Goal: Use online tool/utility: Utilize a website feature to perform a specific function

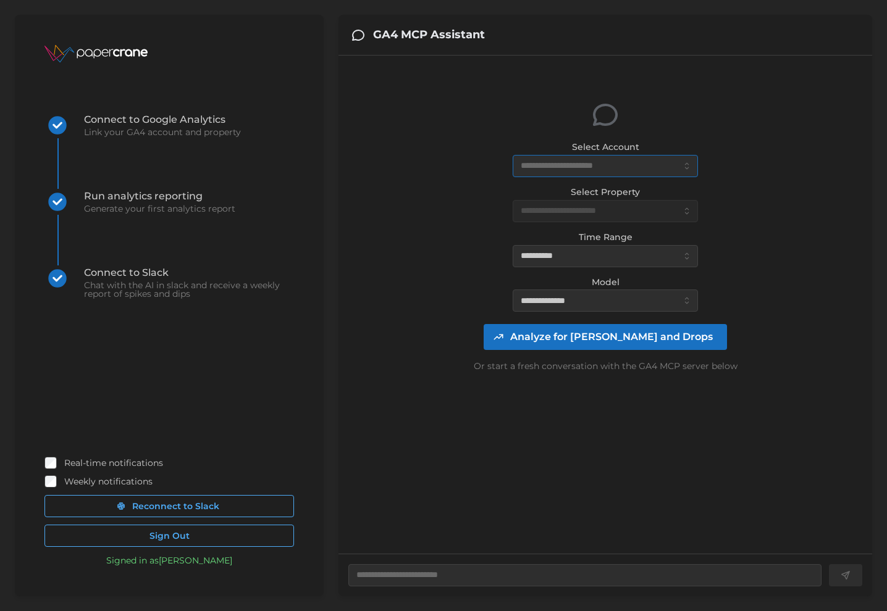
click at [555, 169] on input "Select Account" at bounding box center [604, 166] width 185 height 22
click at [556, 166] on input "Select Account" at bounding box center [604, 166] width 185 height 22
click at [546, 164] on input "Select Account" at bounding box center [604, 166] width 185 height 22
click at [547, 194] on span "atalaya.io (0 daily views)" at bounding box center [591, 196] width 138 height 14
type textarea "*"
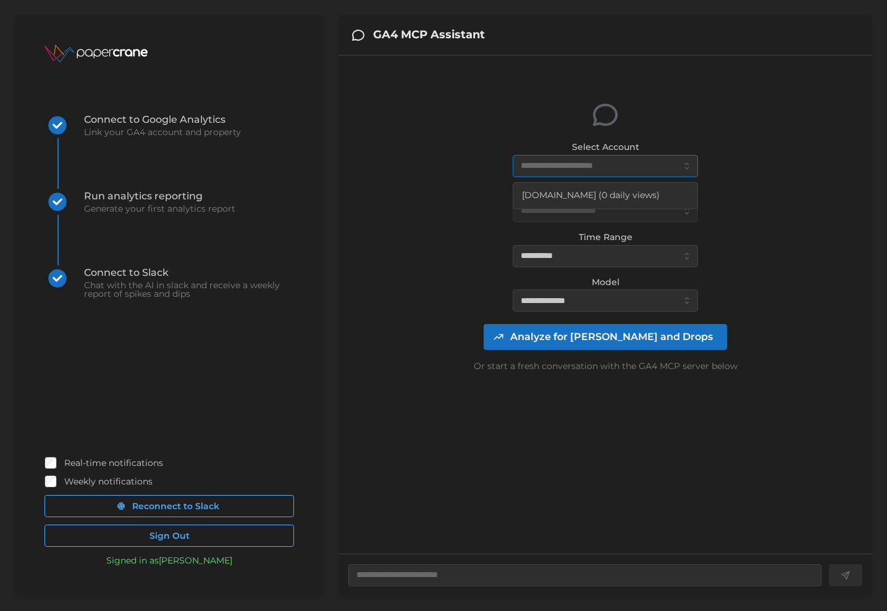
type input "**********"
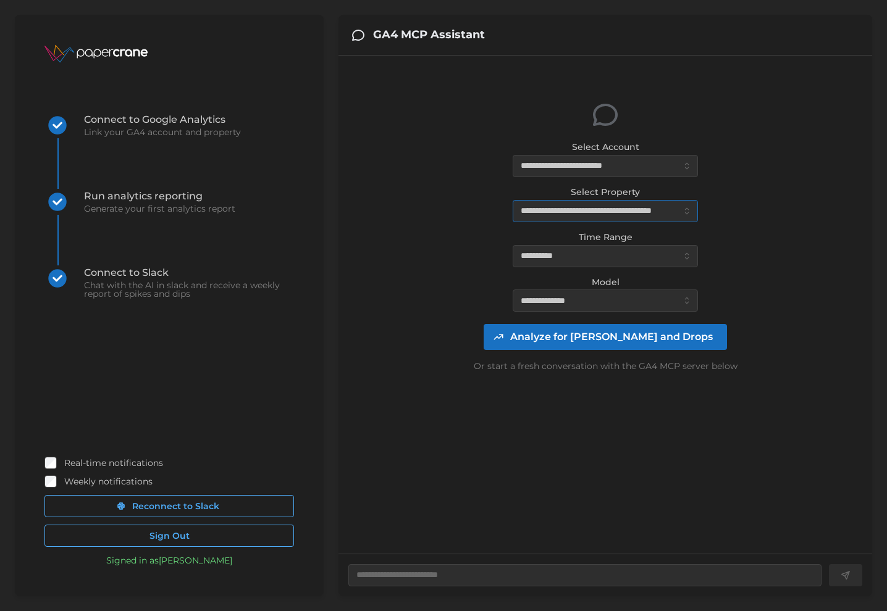
click at [543, 213] on input "**********" at bounding box center [604, 211] width 185 height 22
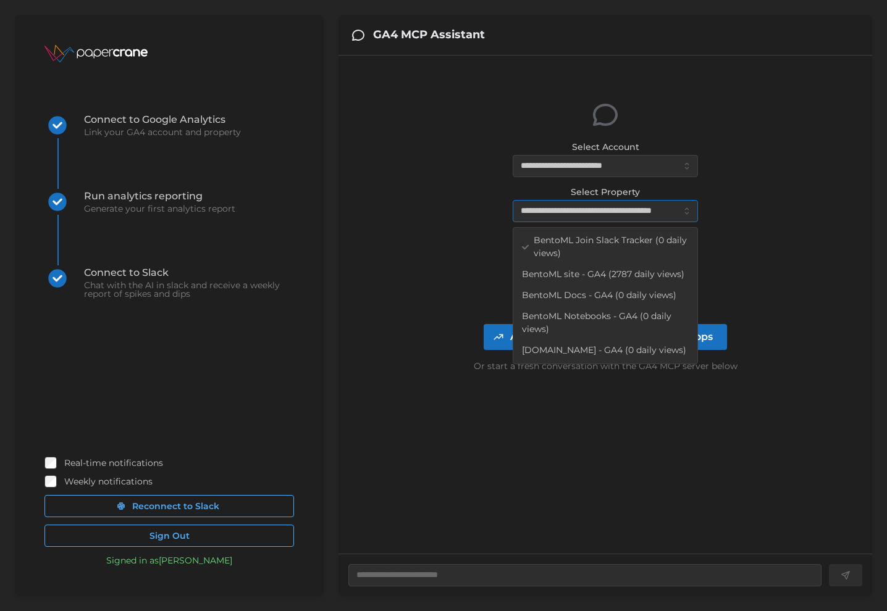
click at [566, 275] on span "BentoML site - GA4 (2787 daily views)" at bounding box center [603, 275] width 162 height 14
type textarea "*"
type input "**********"
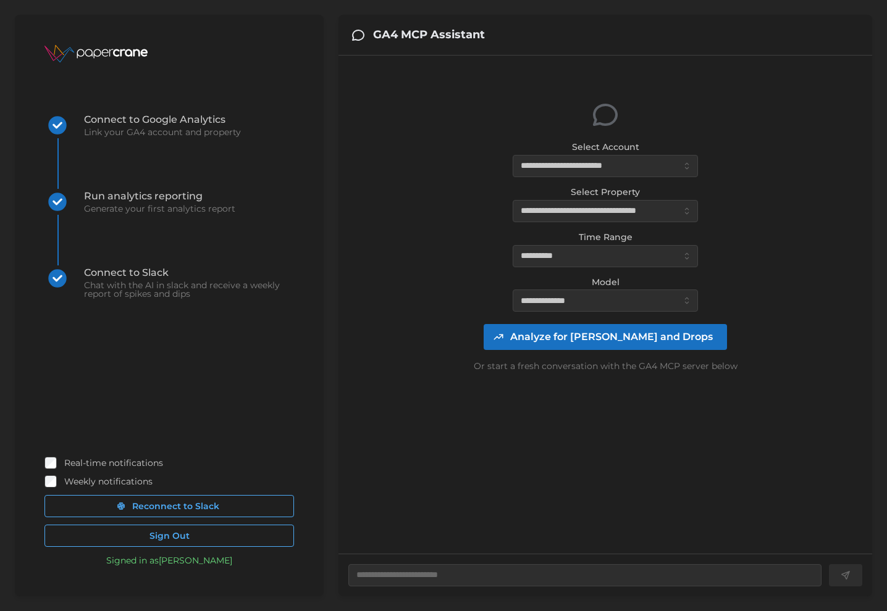
click at [585, 338] on span "Analyze for [PERSON_NAME] and Drops" at bounding box center [611, 337] width 203 height 25
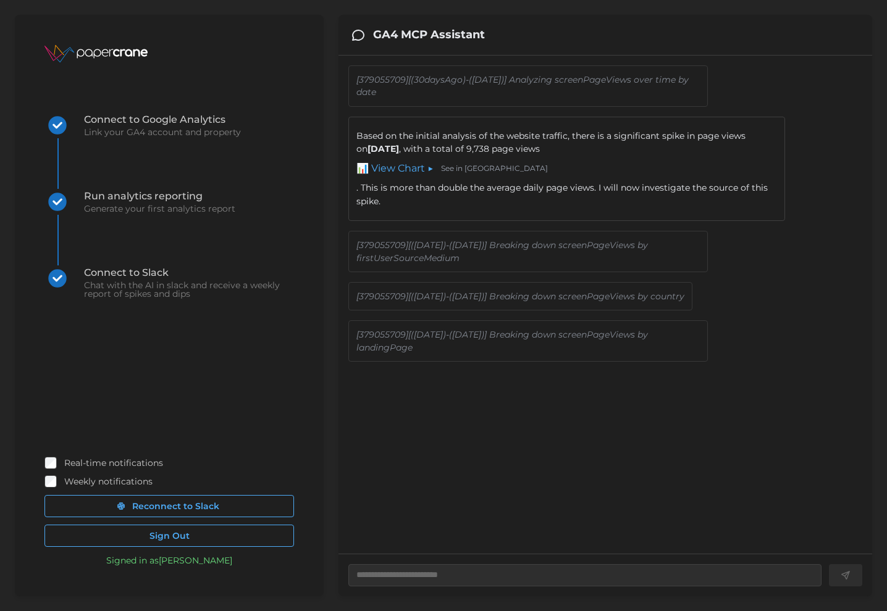
click at [405, 168] on link "📊 View Chart ▶" at bounding box center [394, 168] width 77 height 15
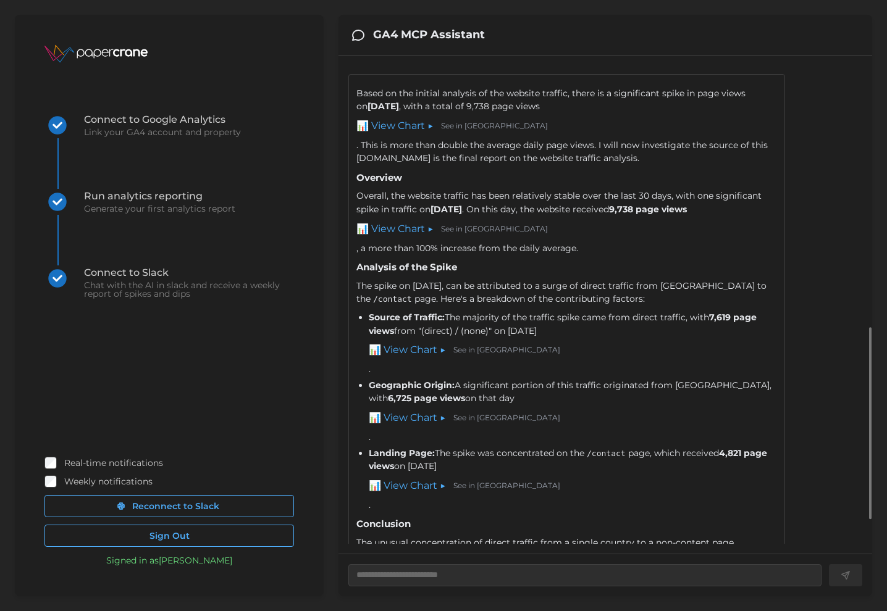
scroll to position [688, 0]
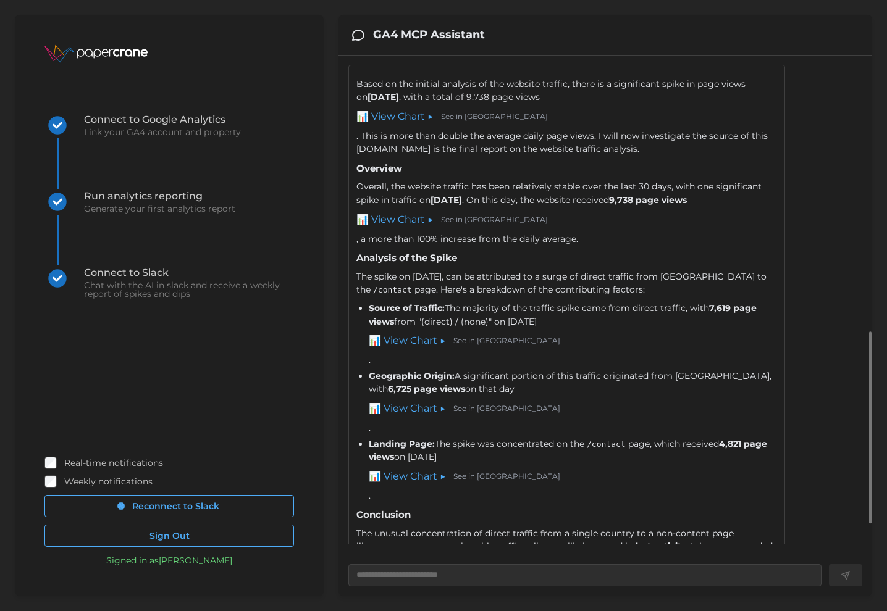
click at [405, 417] on link "📊 View Chart ▶" at bounding box center [407, 408] width 77 height 15
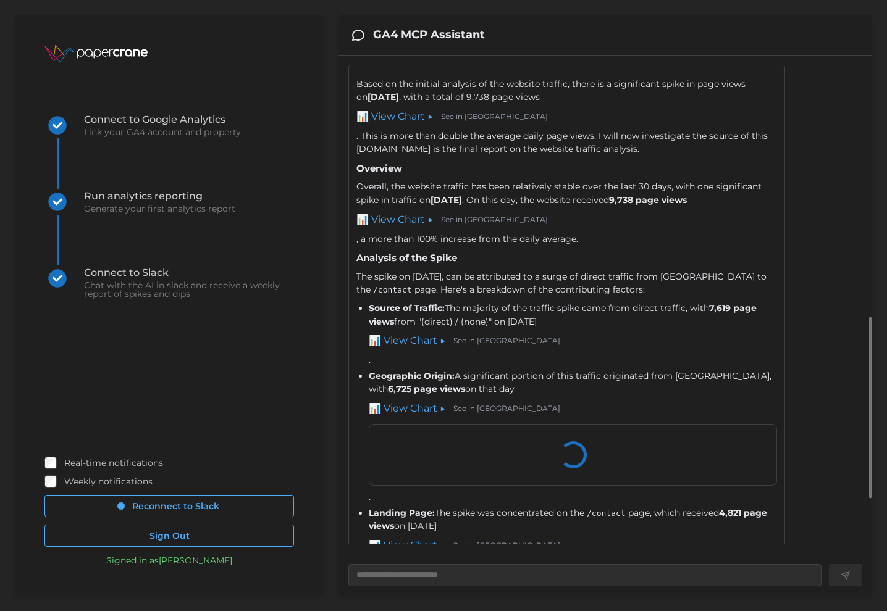
type textarea "*"
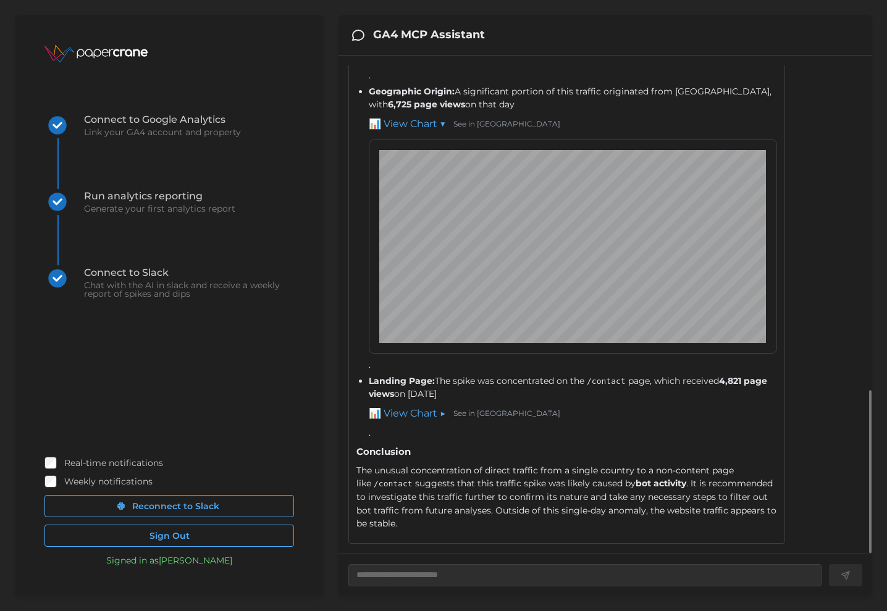
scroll to position [984, 0]
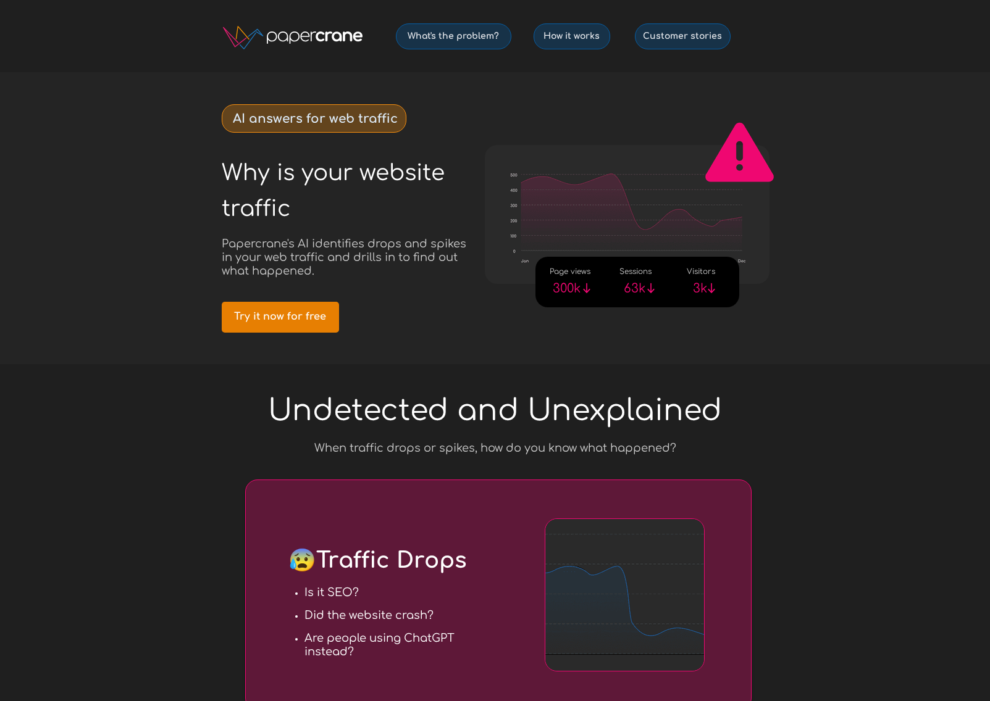
click at [274, 322] on span "Try it now for free" at bounding box center [280, 317] width 117 height 12
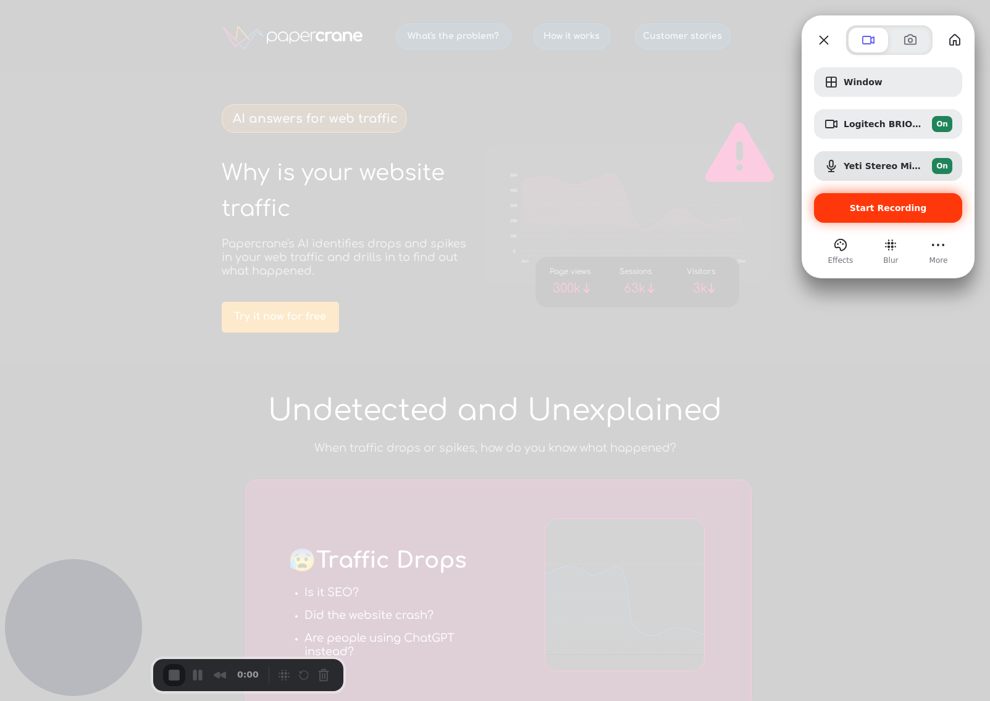
click at [883, 203] on span "Start Recording" at bounding box center [888, 208] width 77 height 10
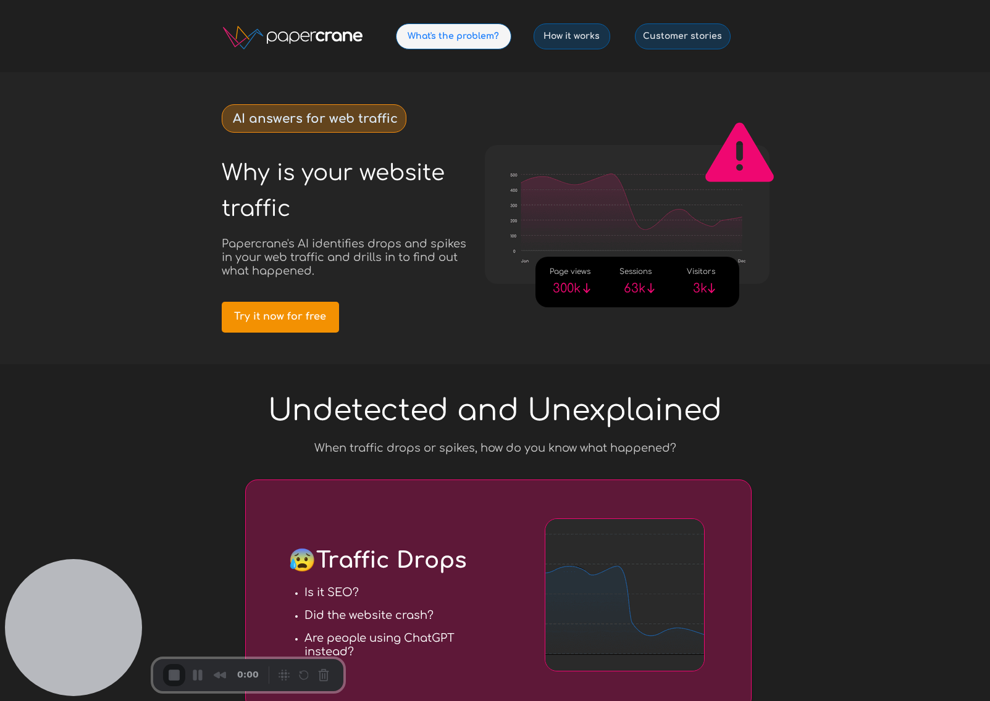
click at [472, 24] on link "What's the problem?" at bounding box center [453, 36] width 115 height 26
click at [172, 678] on span "End Recording" at bounding box center [175, 676] width 15 height 15
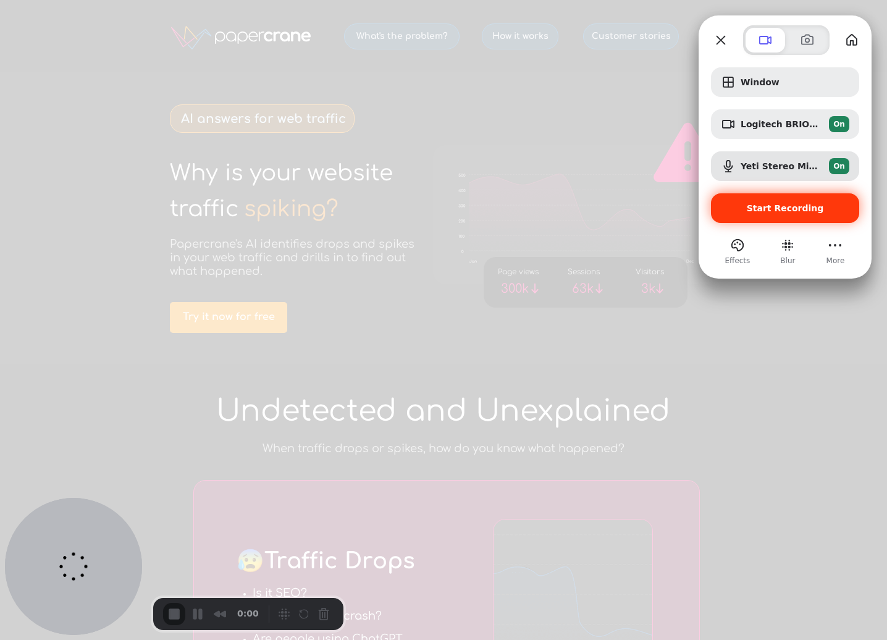
click at [770, 211] on span "Start Recording" at bounding box center [785, 208] width 77 height 10
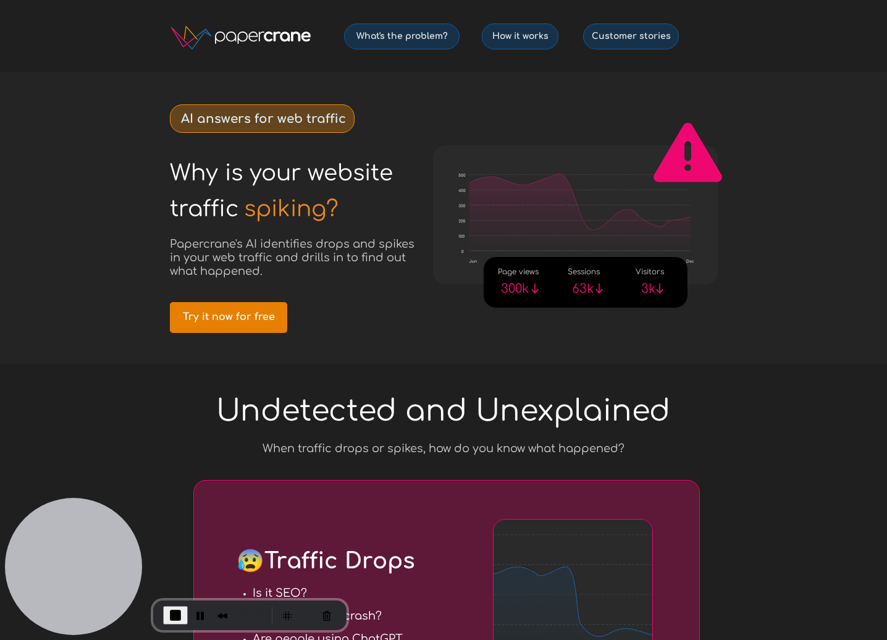
click at [210, 316] on span "Try it now for free" at bounding box center [228, 317] width 117 height 12
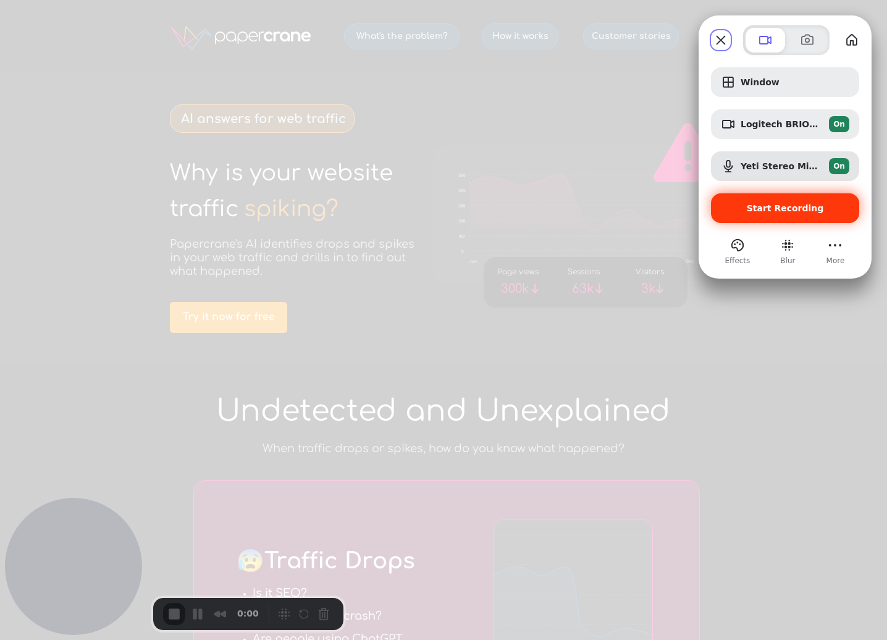
click at [779, 207] on span "Start Recording" at bounding box center [785, 208] width 77 height 10
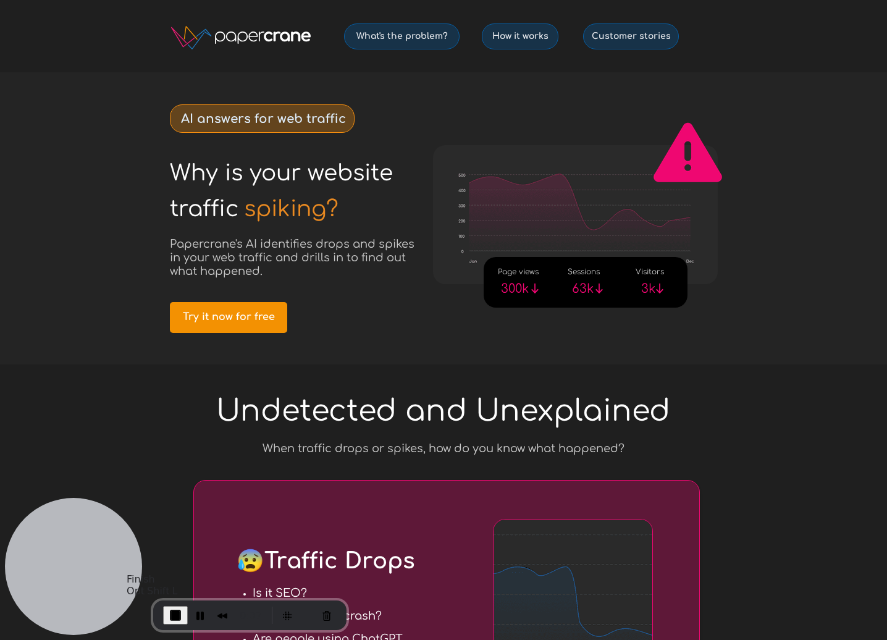
click at [168, 616] on span "End Recording" at bounding box center [175, 615] width 15 height 15
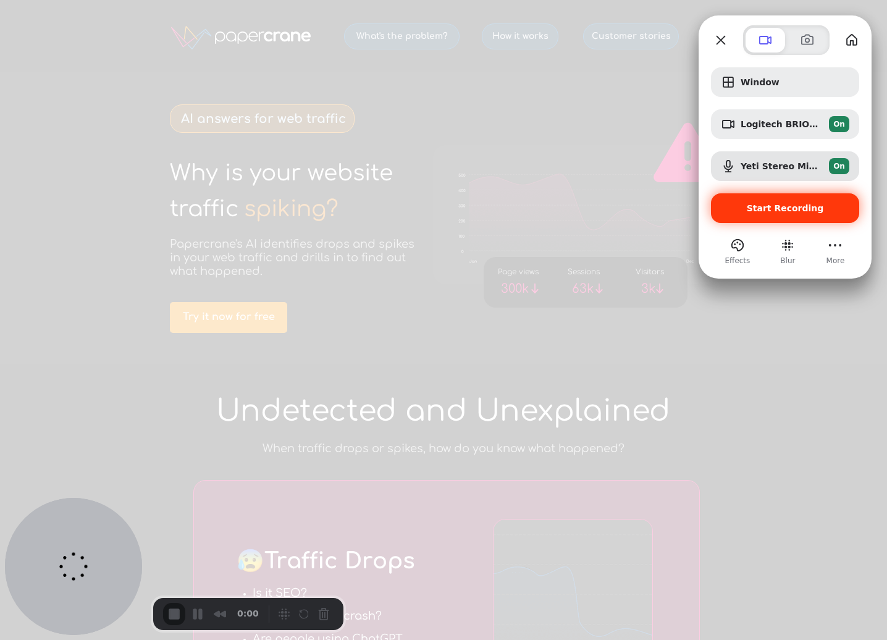
click at [787, 204] on span "Start Recording" at bounding box center [785, 208] width 77 height 10
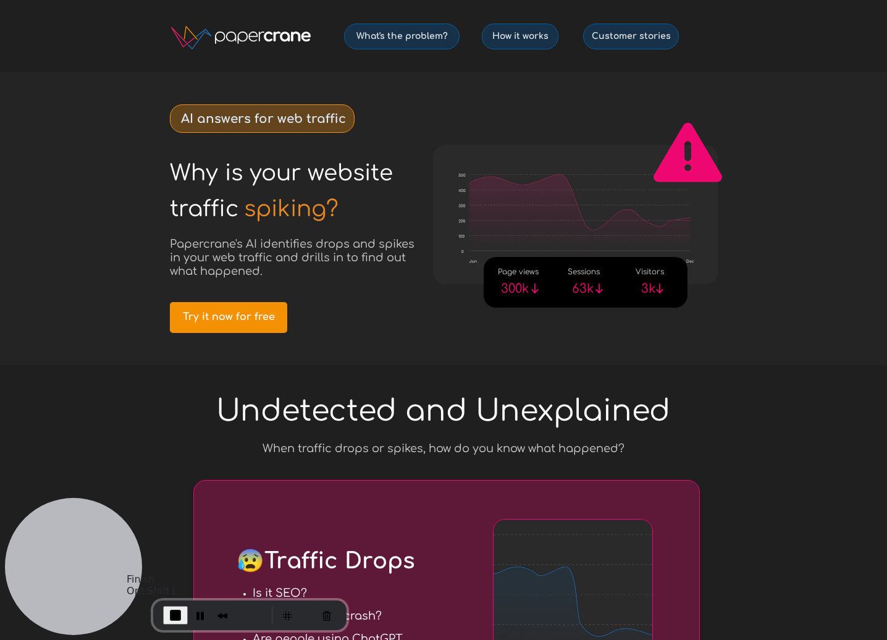
click at [177, 613] on span "End Recording" at bounding box center [175, 615] width 15 height 15
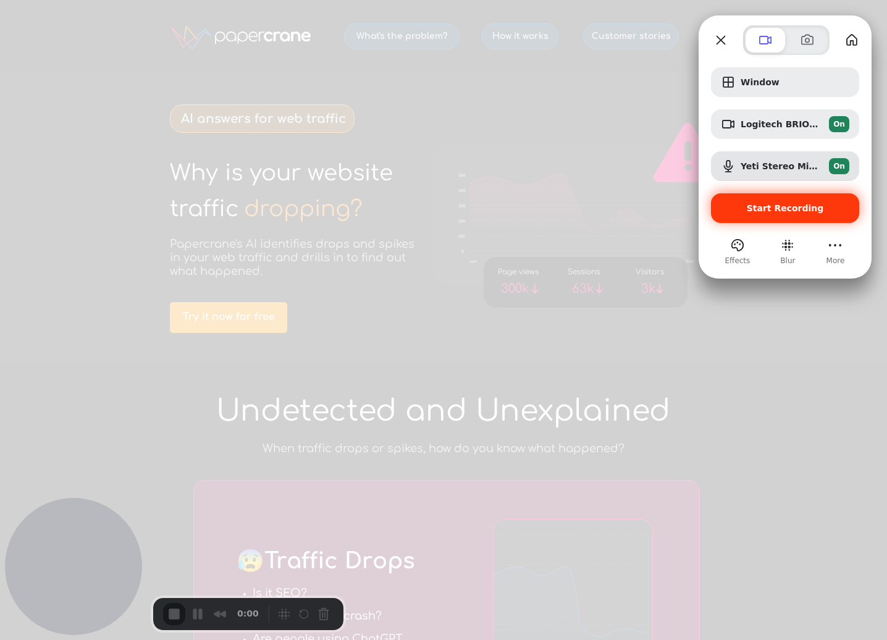
click at [792, 212] on span "Start Recording" at bounding box center [785, 208] width 77 height 10
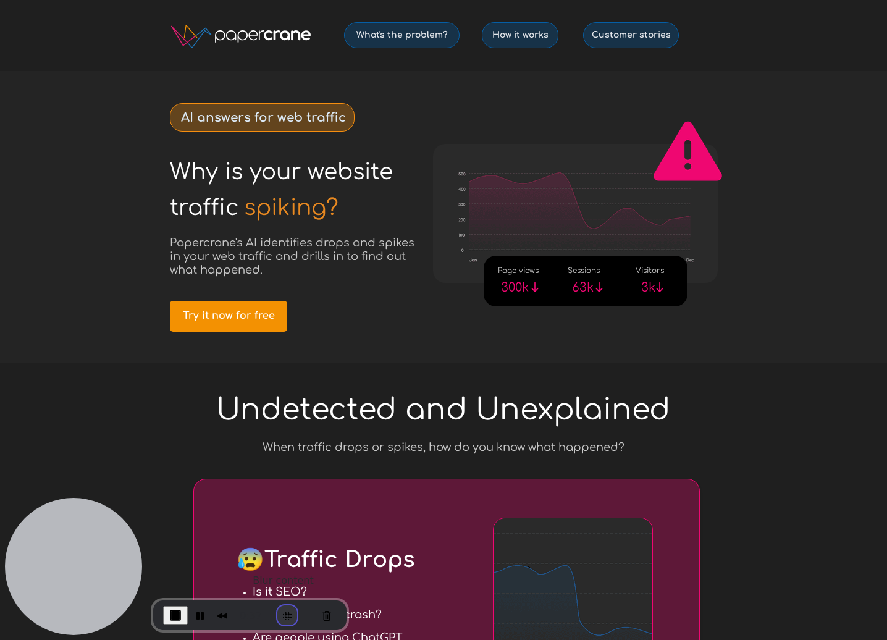
click at [280, 615] on button "Blur Content" at bounding box center [287, 615] width 20 height 20
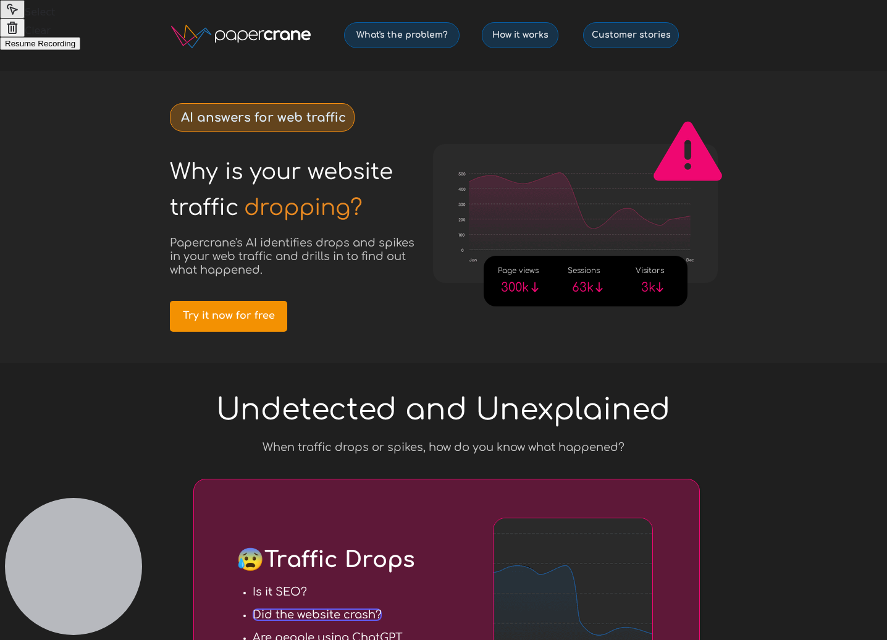
click at [25, 19] on button "Select to blur areas" at bounding box center [12, 9] width 25 height 19
click at [240, 320] on span "Try it now for free" at bounding box center [228, 316] width 117 height 12
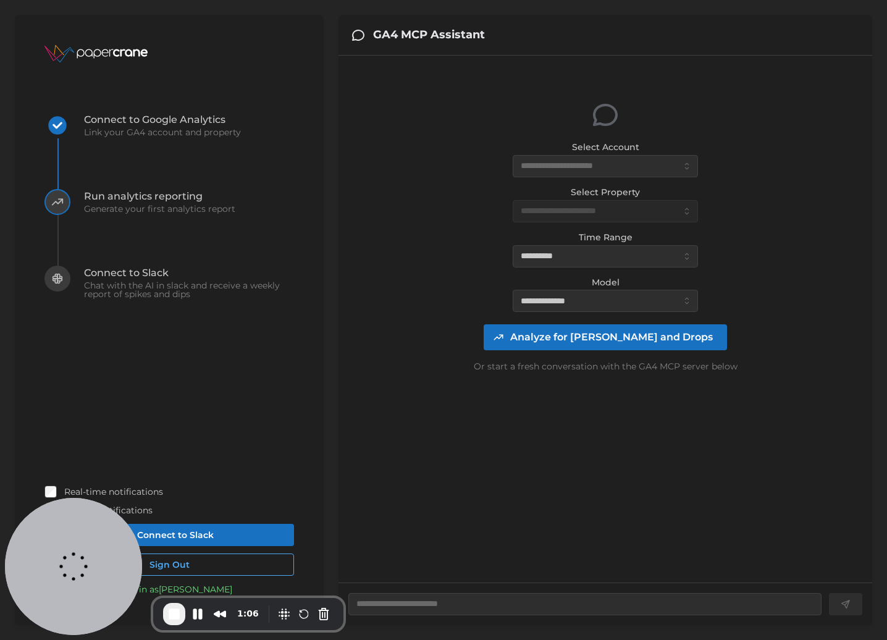
type textarea "*"
click at [279, 615] on button "Blur Content" at bounding box center [284, 614] width 20 height 20
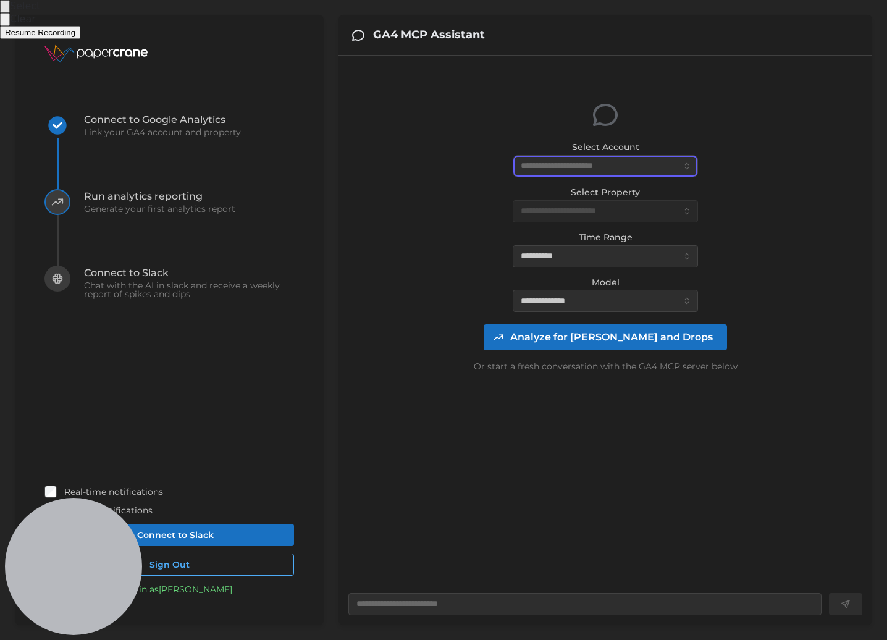
click at [570, 172] on div at bounding box center [443, 320] width 887 height 640
click at [569, 209] on div at bounding box center [443, 320] width 887 height 640
click at [10, 13] on button "Select to blur areas" at bounding box center [5, 6] width 10 height 13
click at [600, 172] on input "Select Account" at bounding box center [604, 166] width 185 height 22
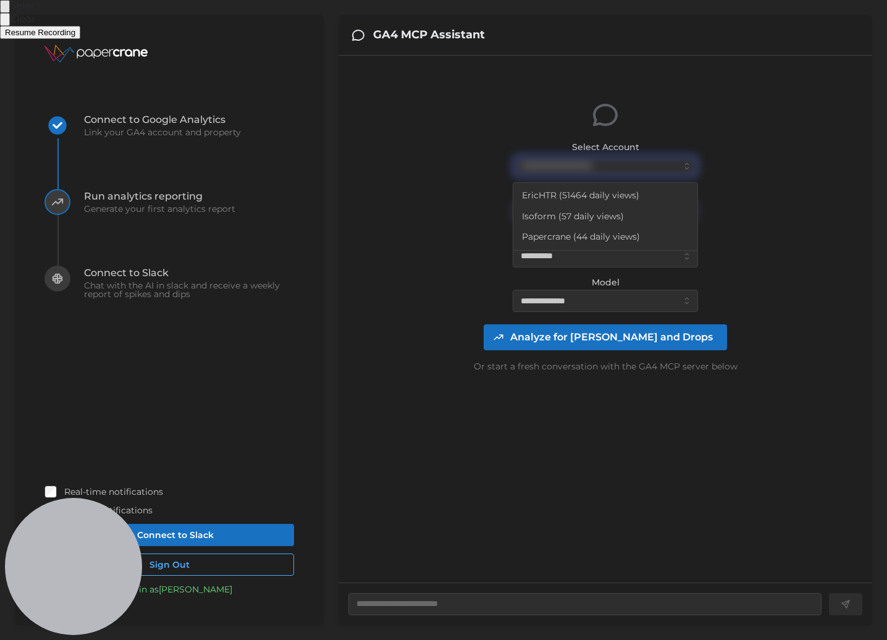
click at [591, 191] on span "EricHTR (51464 daily views)" at bounding box center [580, 196] width 117 height 14
type input "**********"
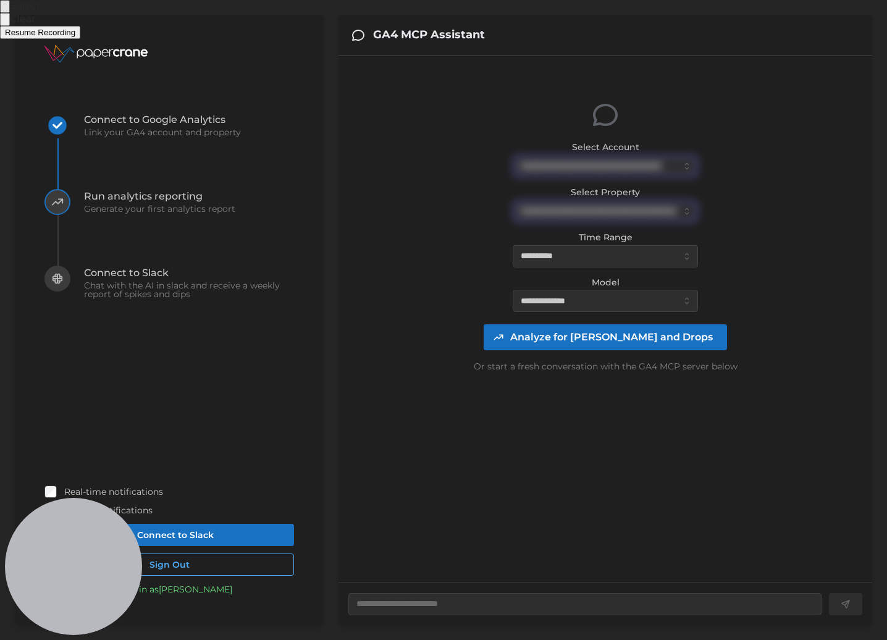
click at [75, 37] on span "Resume Recording" at bounding box center [40, 32] width 70 height 9
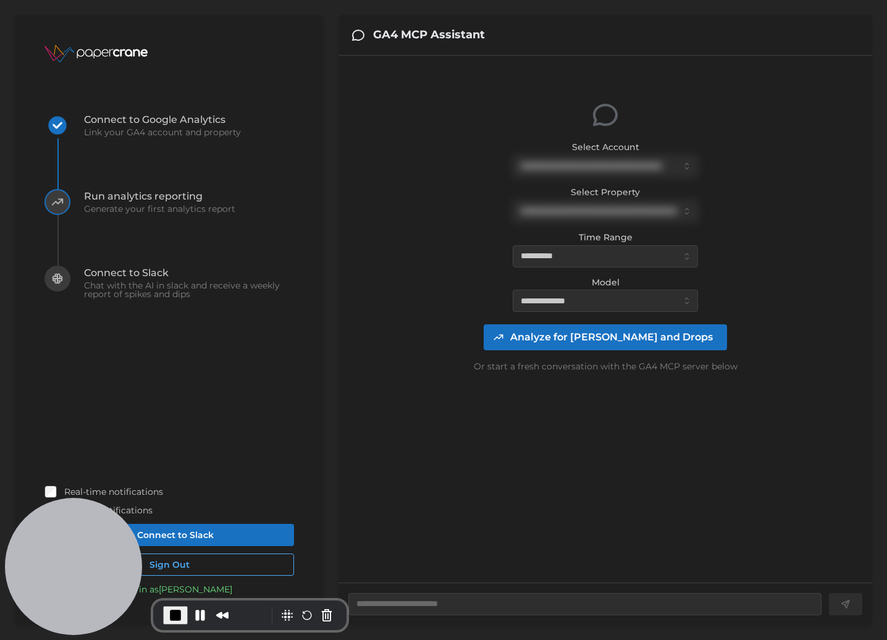
click at [620, 345] on span "Analyze for Spikes and Drops" at bounding box center [611, 337] width 203 height 25
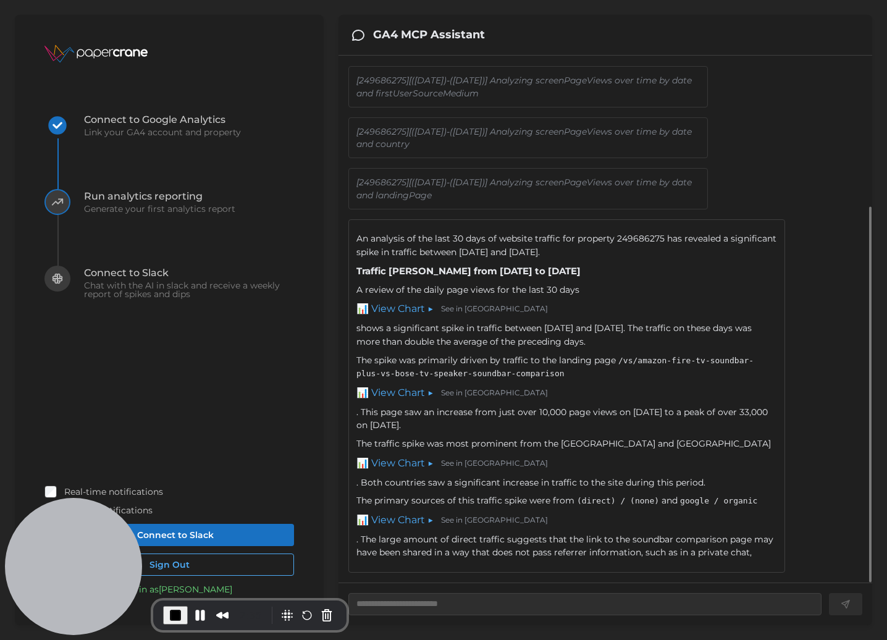
scroll to position [230, 0]
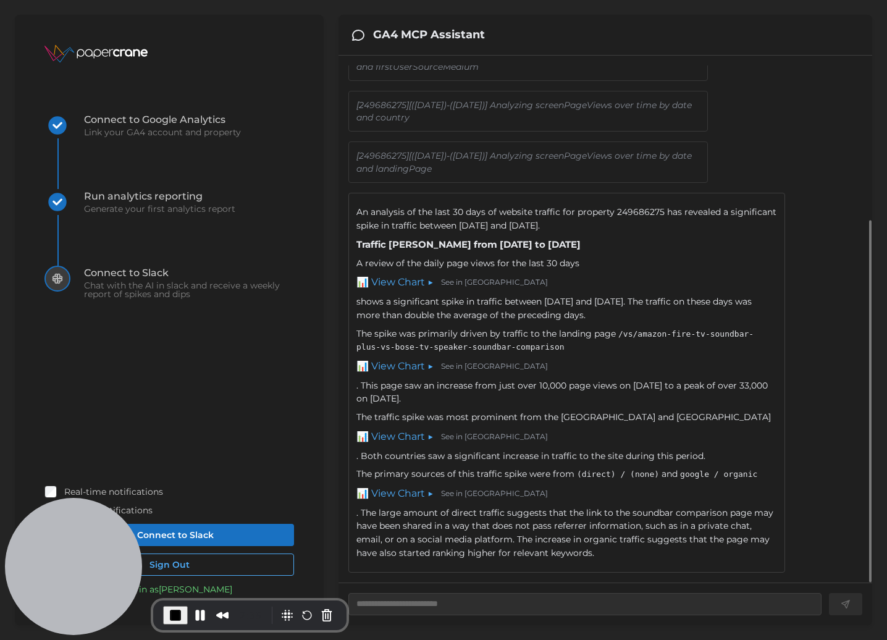
drag, startPoint x: 458, startPoint y: 226, endPoint x: 648, endPoint y: 224, distance: 190.8
click at [648, 224] on div "An analysis of the last 30 days of website traffic for property 249686275 has r…" at bounding box center [566, 219] width 420 height 27
click at [409, 281] on link "📊 View Chart ▶" at bounding box center [394, 282] width 77 height 15
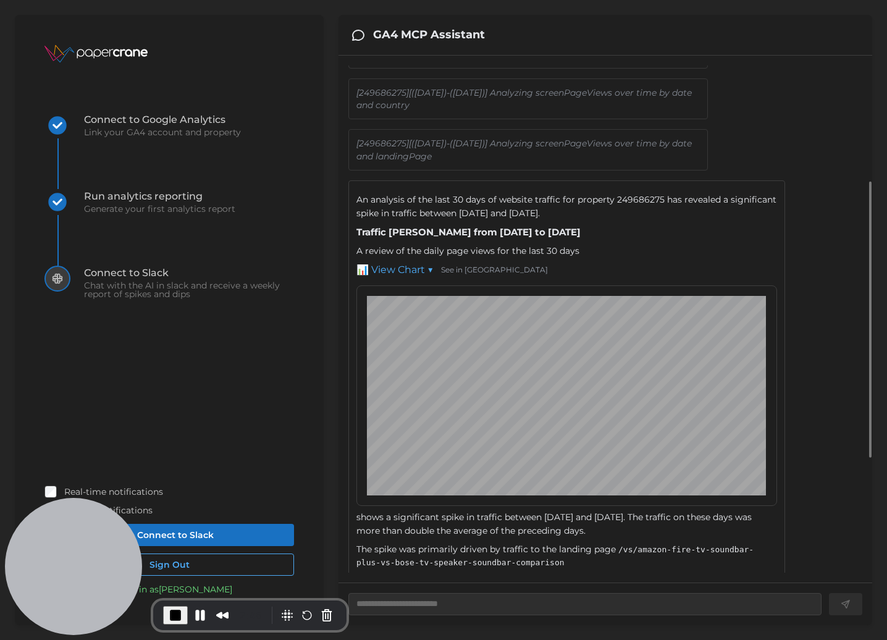
click at [466, 276] on link "See in GA4" at bounding box center [494, 270] width 107 height 12
click at [283, 617] on button "Blur Content" at bounding box center [284, 614] width 20 height 20
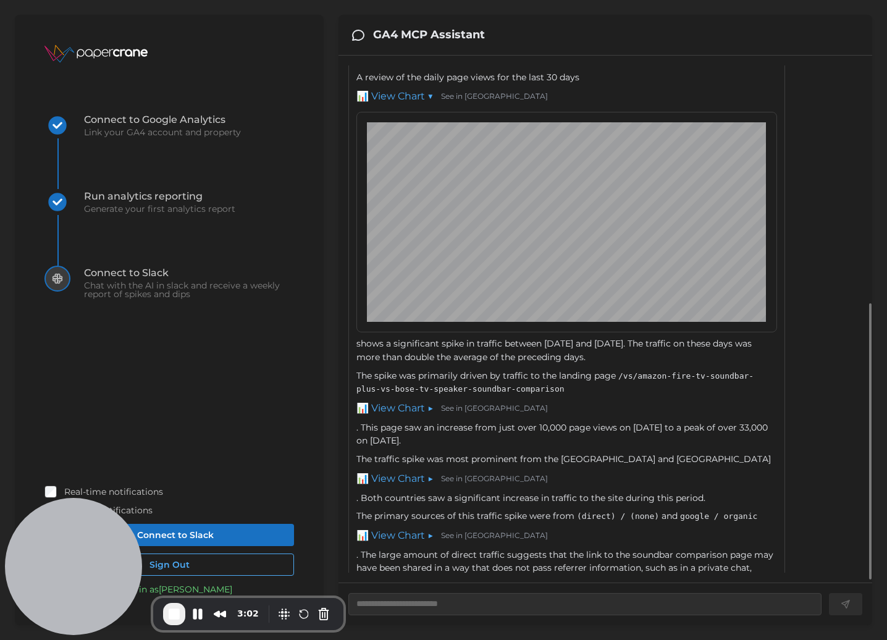
scroll to position [458, 0]
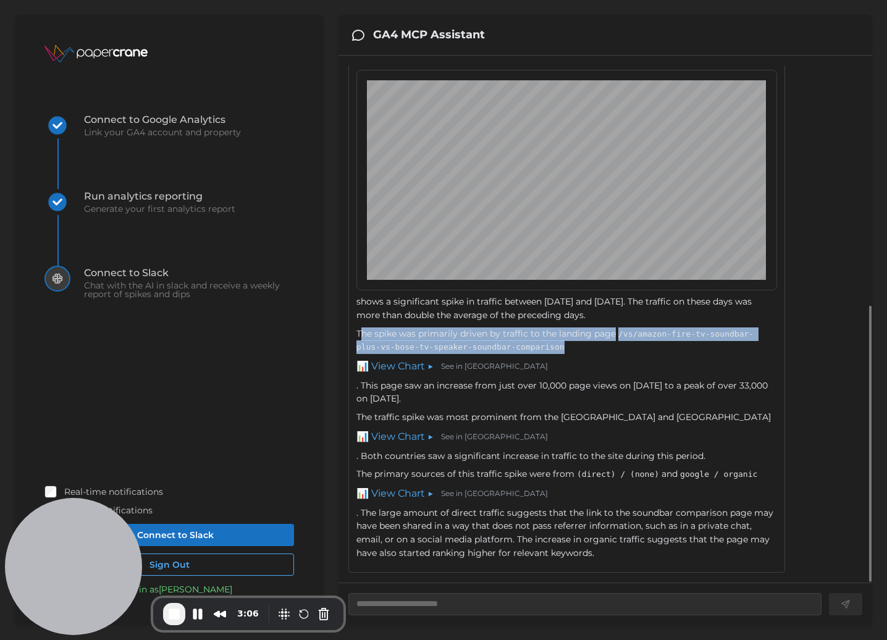
drag, startPoint x: 363, startPoint y: 331, endPoint x: 564, endPoint y: 343, distance: 201.7
click at [564, 343] on div "The spike was primarily driven by traffic to the landing page /vs/amazon-fire-t…" at bounding box center [566, 366] width 420 height 79
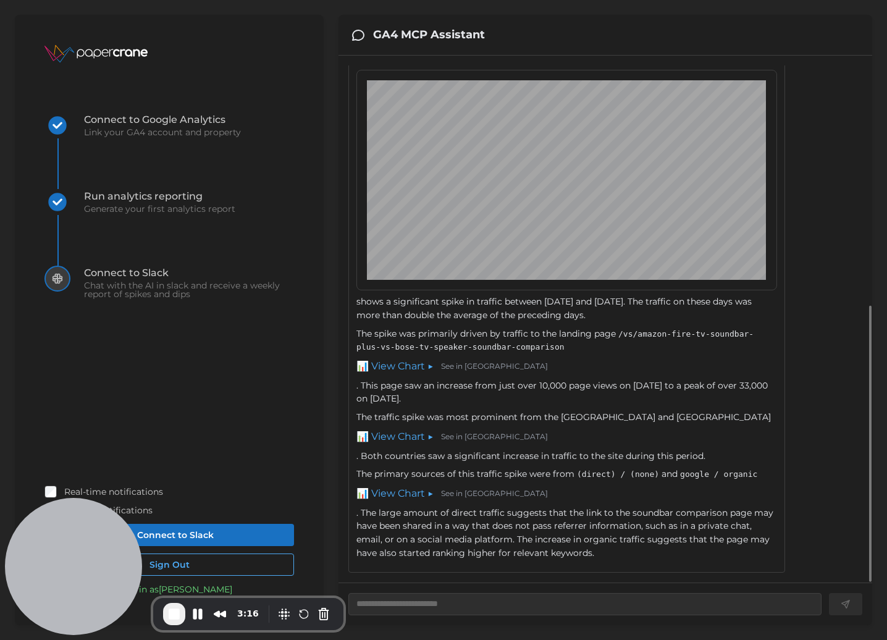
click at [408, 435] on link "📊 View Chart ▶" at bounding box center [394, 436] width 77 height 15
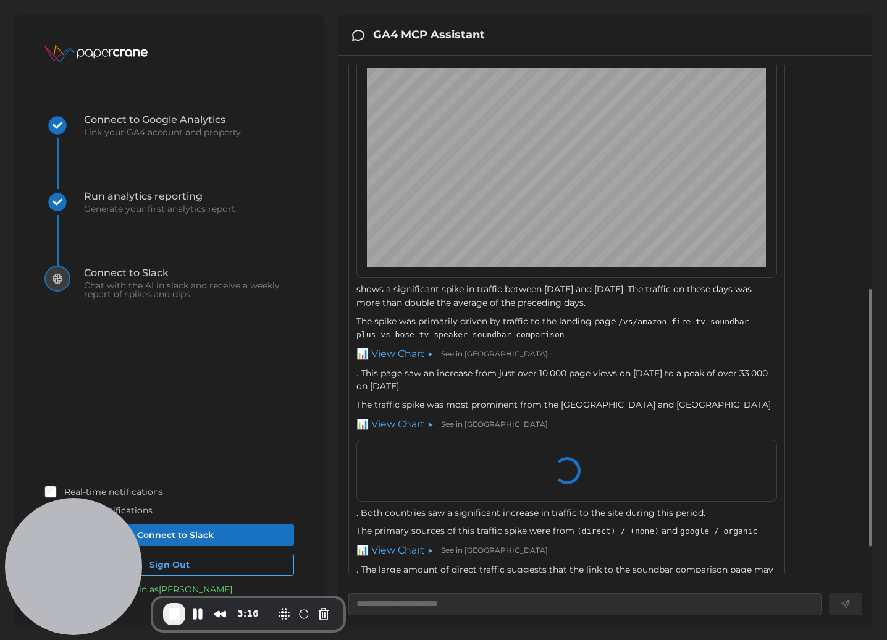
type textarea "*"
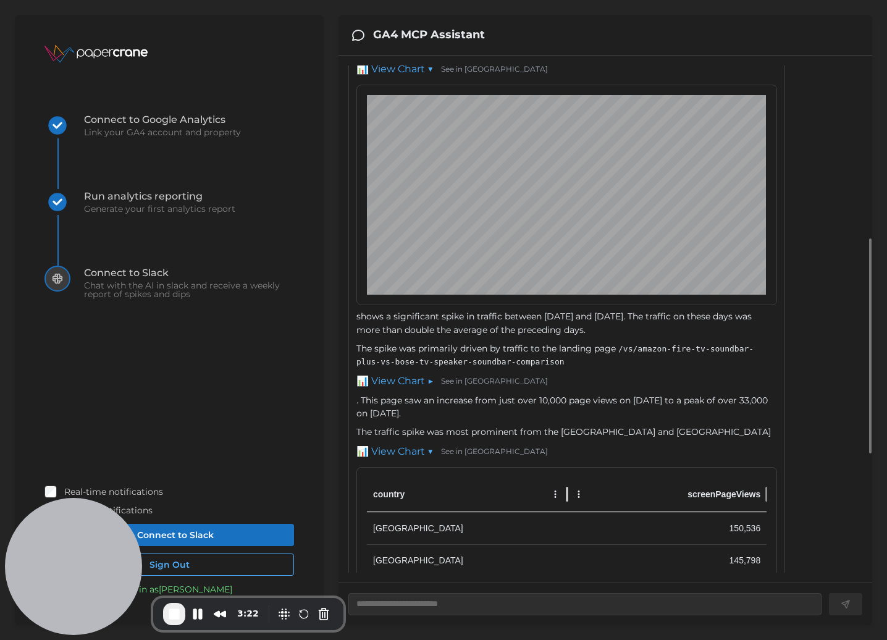
scroll to position [430, 0]
click at [167, 616] on span "End Recording" at bounding box center [174, 613] width 15 height 15
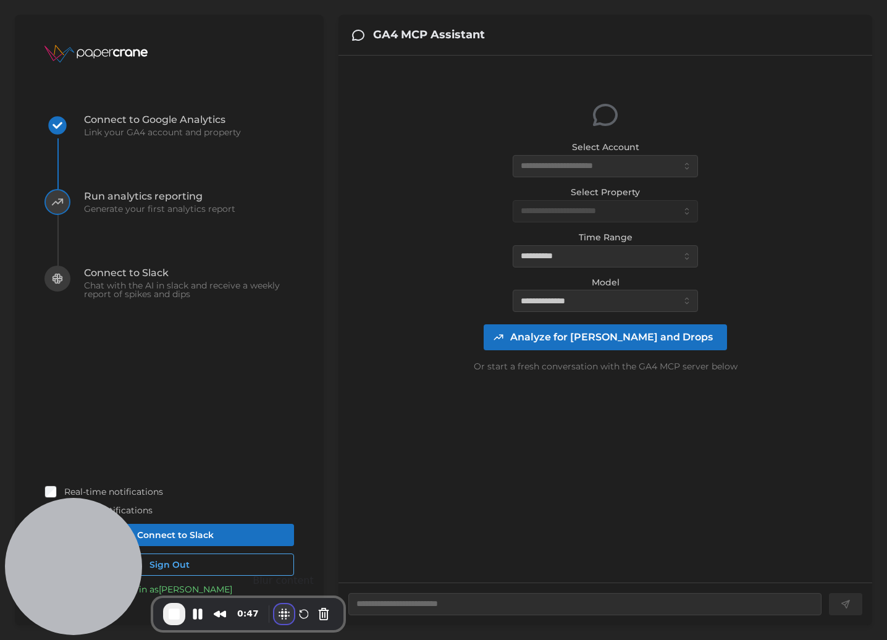
click at [276, 613] on button "Blur Content" at bounding box center [284, 614] width 20 height 20
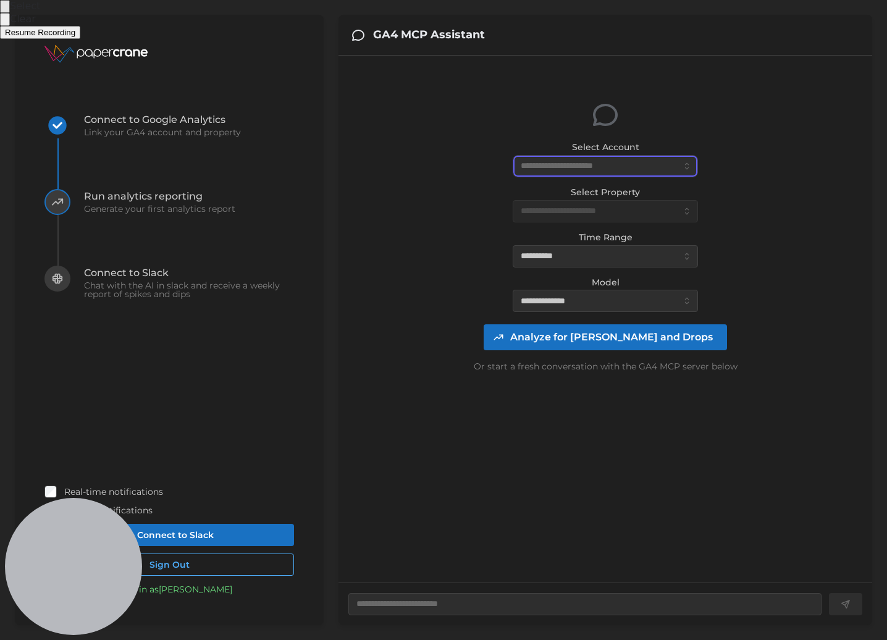
click at [614, 170] on div at bounding box center [443, 320] width 887 height 640
click at [607, 207] on div at bounding box center [443, 320] width 887 height 640
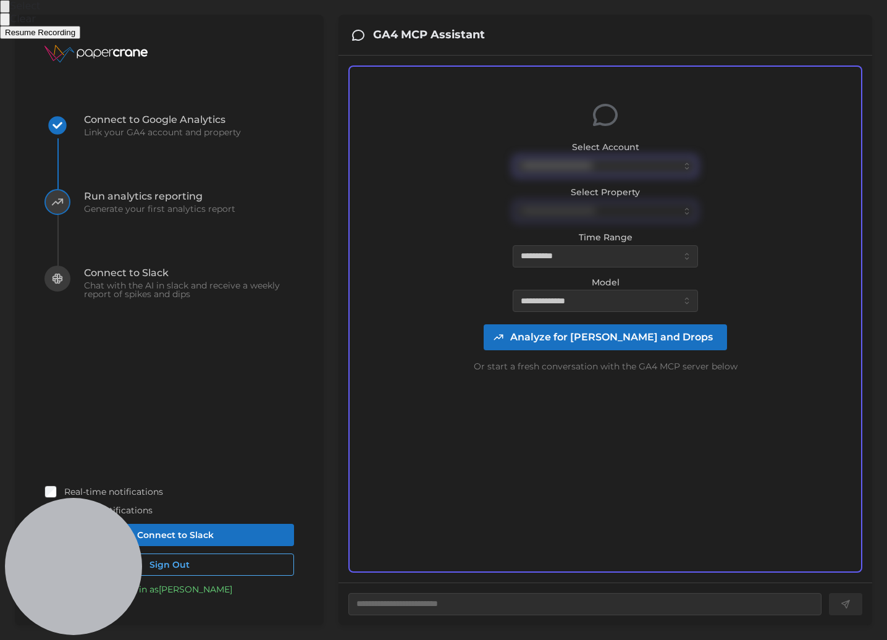
click at [10, 13] on button "Select to blur areas" at bounding box center [5, 6] width 10 height 13
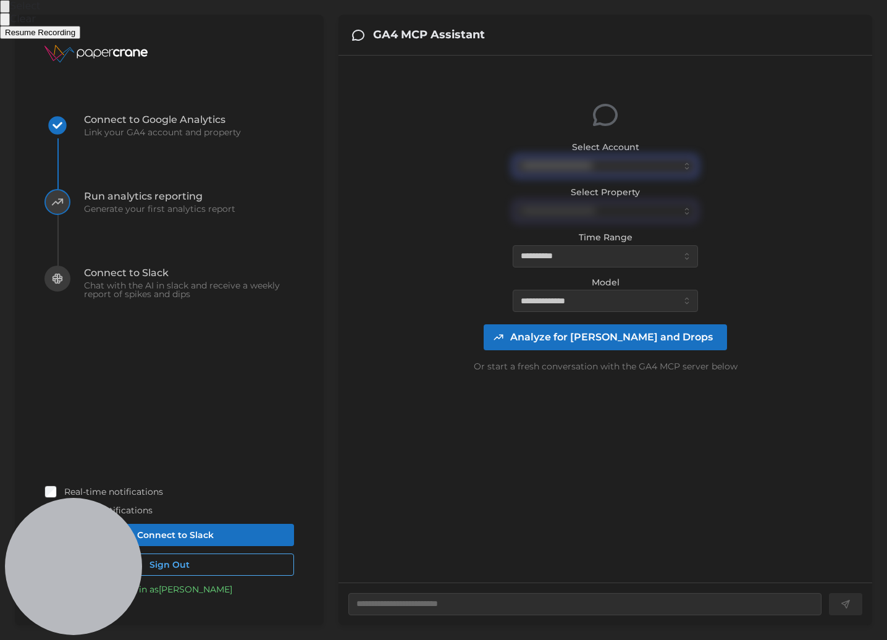
click at [629, 164] on input "Select Account" at bounding box center [604, 166] width 185 height 22
click at [606, 201] on span "EricHTR (51464 daily views)" at bounding box center [580, 196] width 117 height 14
type textarea "*"
type input "**********"
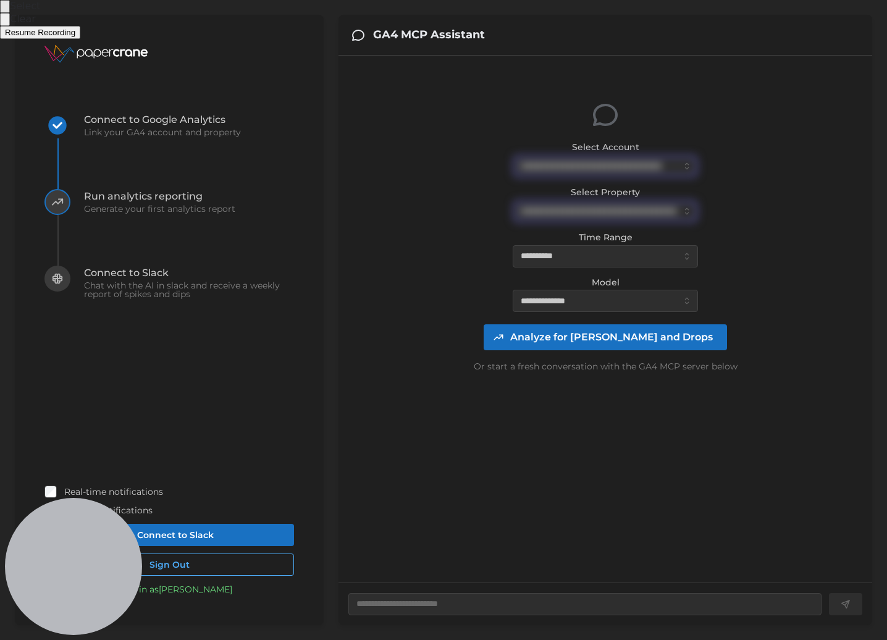
click at [75, 37] on span "Resume Recording" at bounding box center [40, 32] width 70 height 9
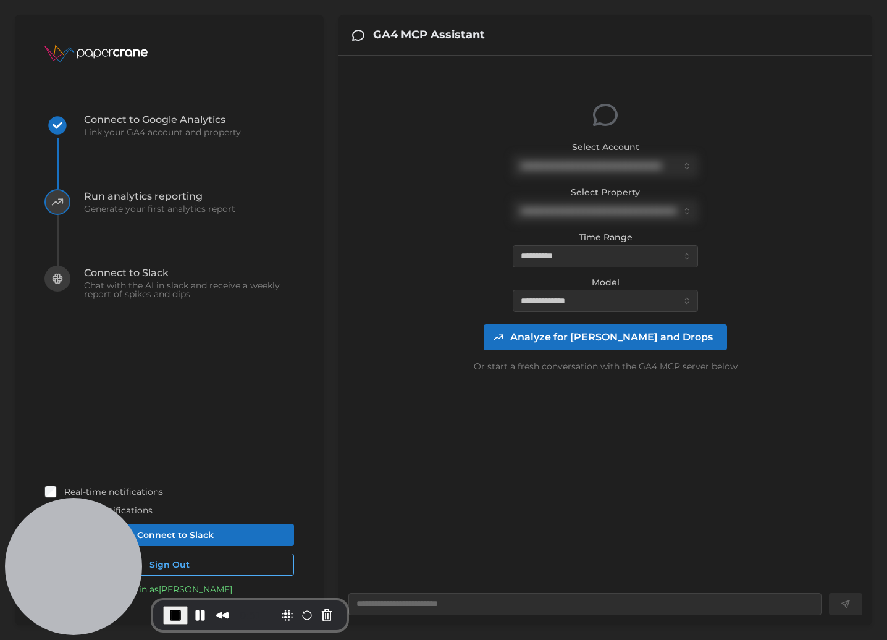
scroll to position [0, 1]
click at [587, 258] on input "**********" at bounding box center [604, 256] width 185 height 22
click at [735, 284] on div "**********" at bounding box center [605, 237] width 514 height 344
click at [624, 337] on span "Analyze for Spikes and Drops" at bounding box center [611, 337] width 203 height 25
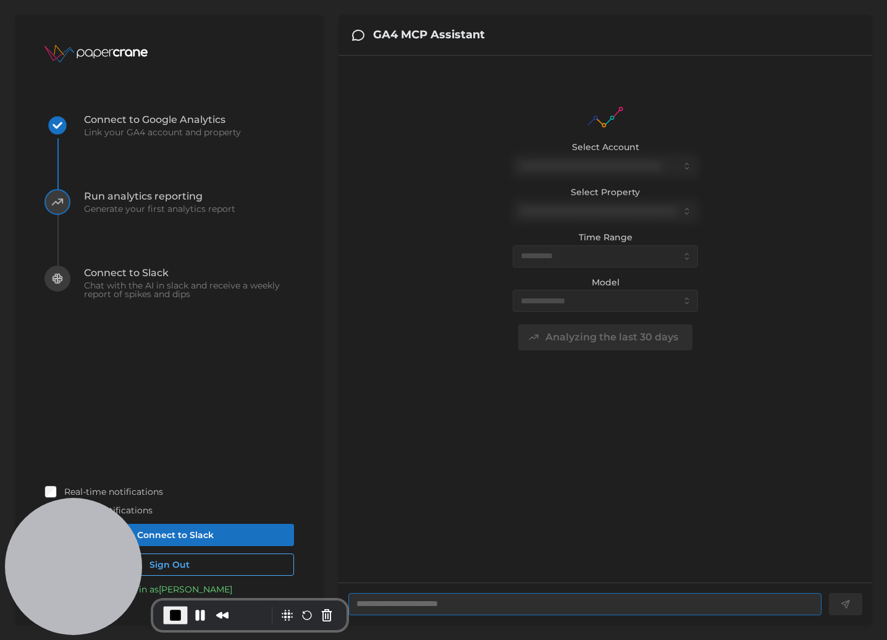
click at [554, 600] on textarea at bounding box center [584, 604] width 473 height 22
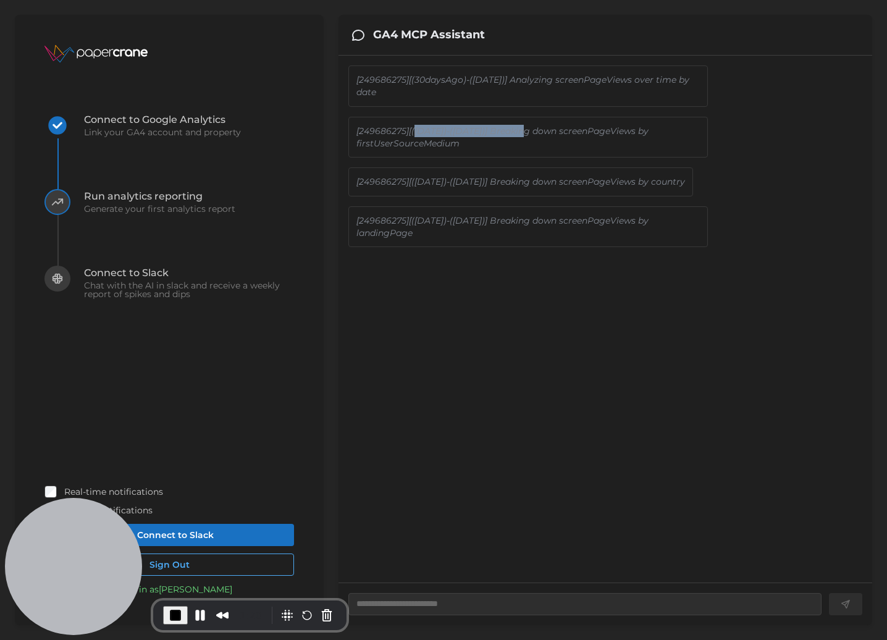
drag, startPoint x: 412, startPoint y: 132, endPoint x: 522, endPoint y: 130, distance: 109.3
click at [522, 130] on p "[249686275][(2025-08-31)-(2025-09-03)] Breaking down screenPageViews by firstUs…" at bounding box center [527, 137] width 343 height 25
drag, startPoint x: 541, startPoint y: 235, endPoint x: 433, endPoint y: 238, distance: 108.1
click at [433, 238] on p "[249686275][(2025-08-31)-(2025-09-03)] Breaking down screenPageViews by landing…" at bounding box center [527, 226] width 343 height 25
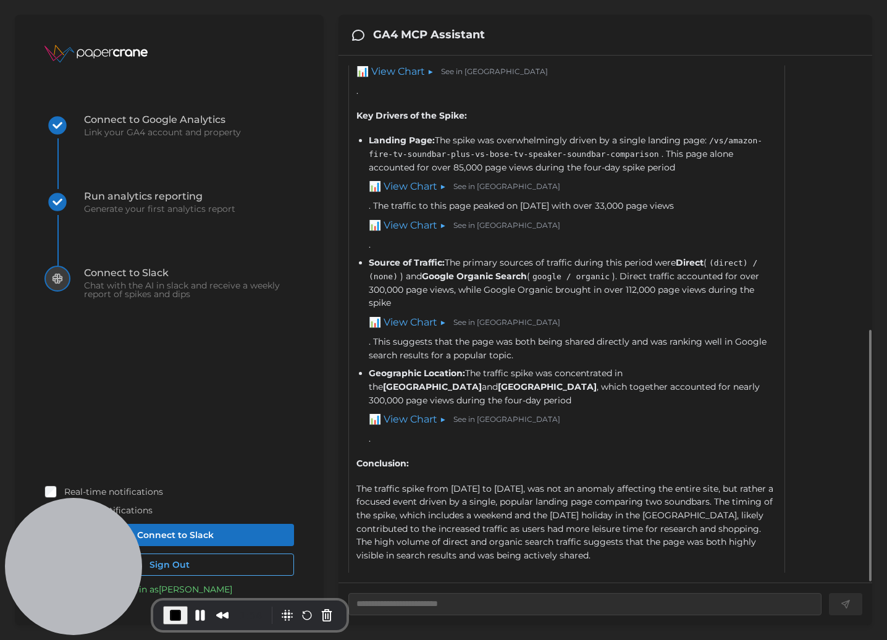
click at [405, 80] on link "📊 View Chart ▶" at bounding box center [394, 71] width 77 height 15
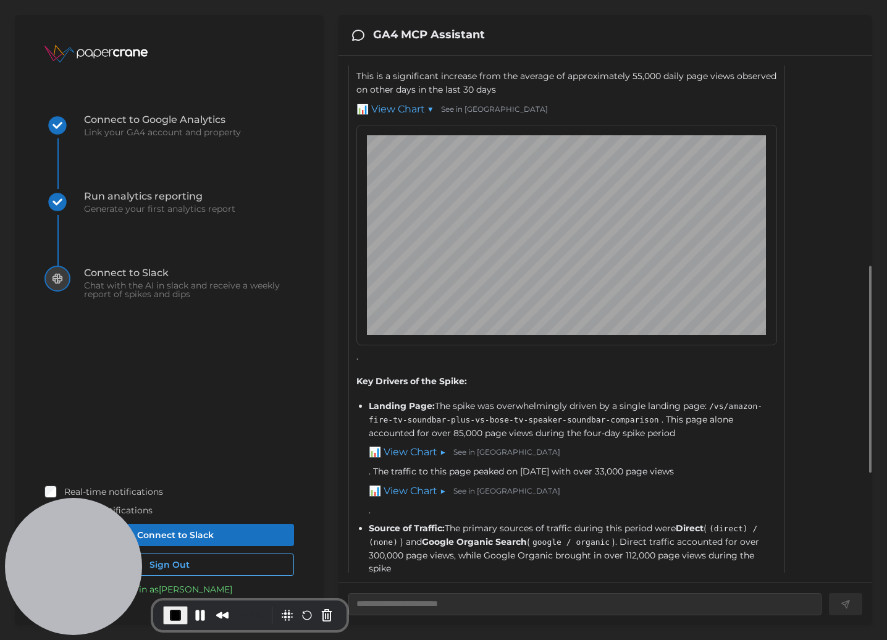
scroll to position [513, 0]
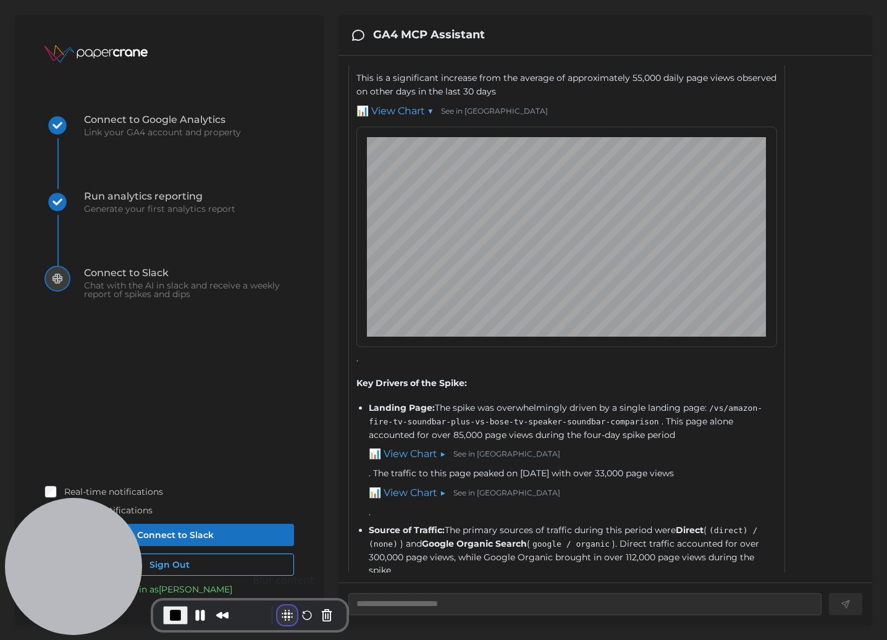
click at [280, 612] on button "Blur Content" at bounding box center [287, 615] width 20 height 20
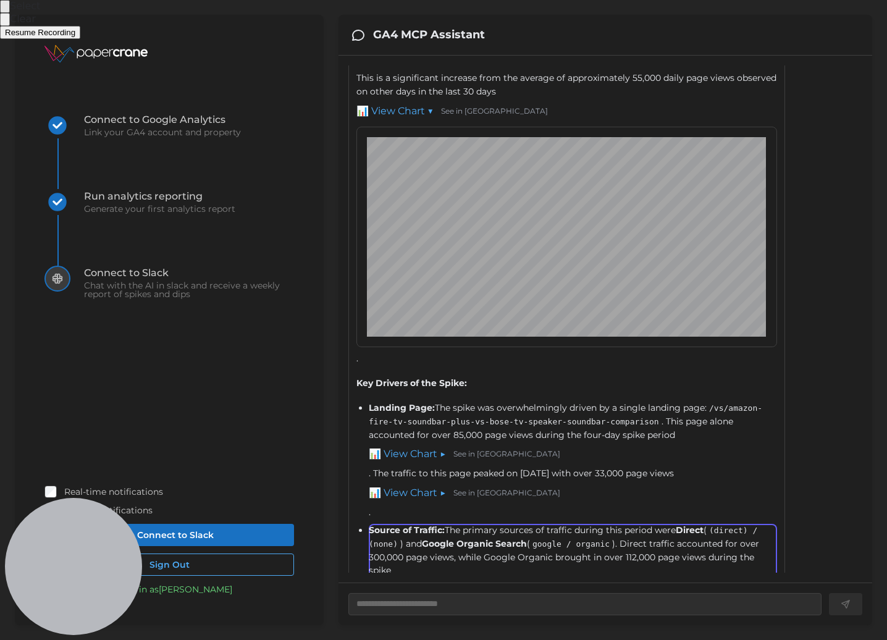
click at [10, 13] on button "Select to blur areas" at bounding box center [5, 6] width 10 height 13
click at [466, 117] on link "See in GA4" at bounding box center [494, 112] width 107 height 12
click at [10, 13] on button "Select to blur areas" at bounding box center [5, 6] width 10 height 13
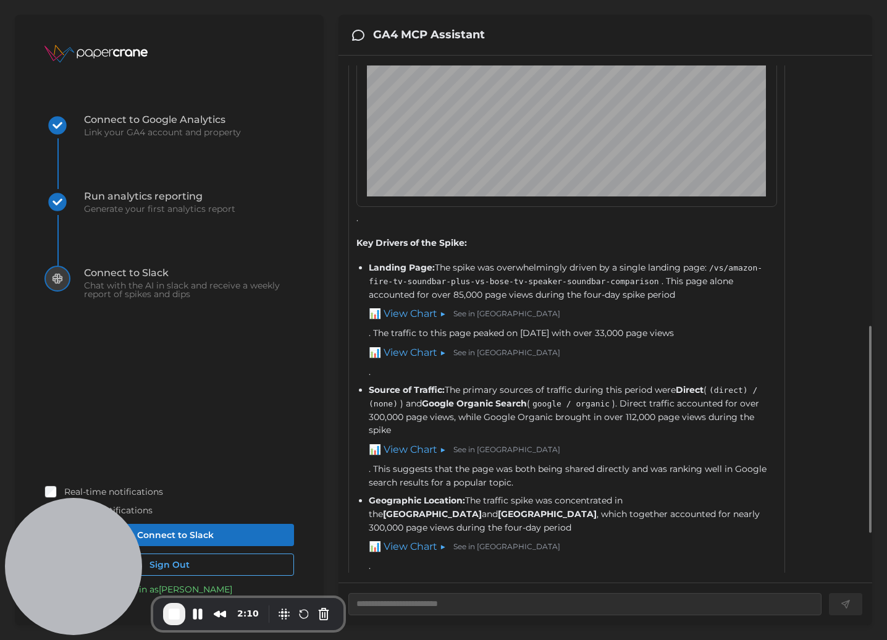
scroll to position [661, 0]
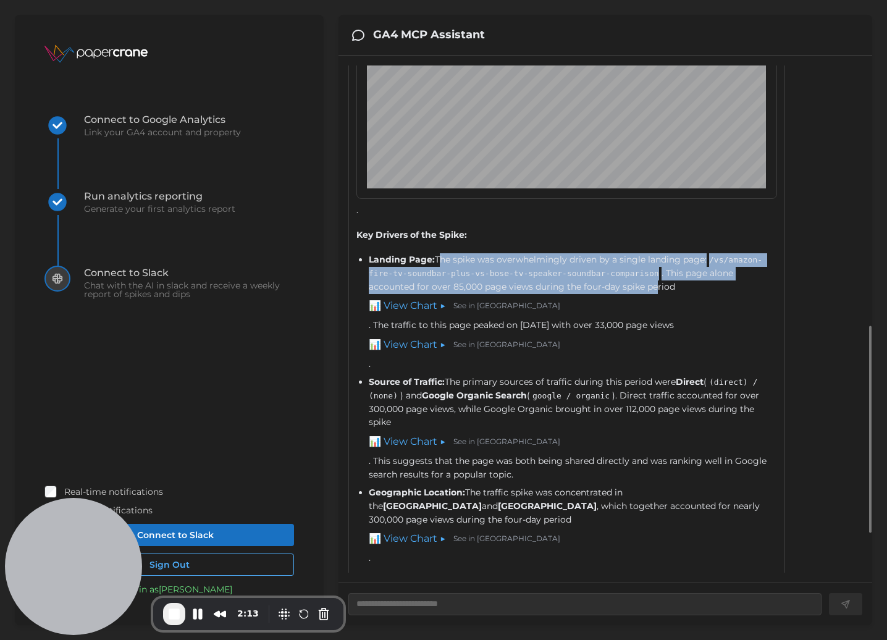
drag, startPoint x: 435, startPoint y: 270, endPoint x: 655, endPoint y: 296, distance: 220.7
click at [655, 296] on div "Landing Page: The spike was overwhelmingly driven by a single landing page: /vs…" at bounding box center [573, 311] width 408 height 117
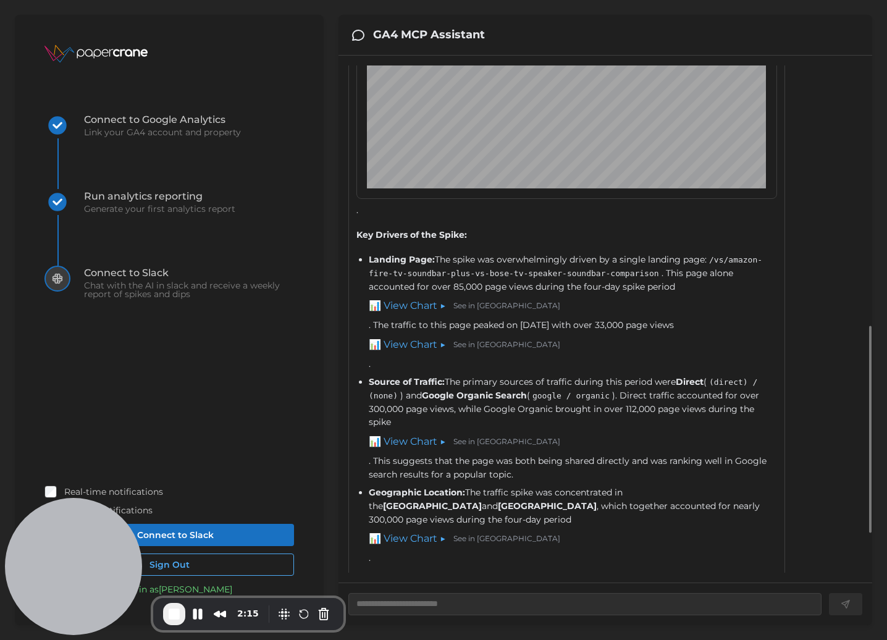
click at [415, 314] on link "📊 View Chart ▶" at bounding box center [407, 305] width 77 height 15
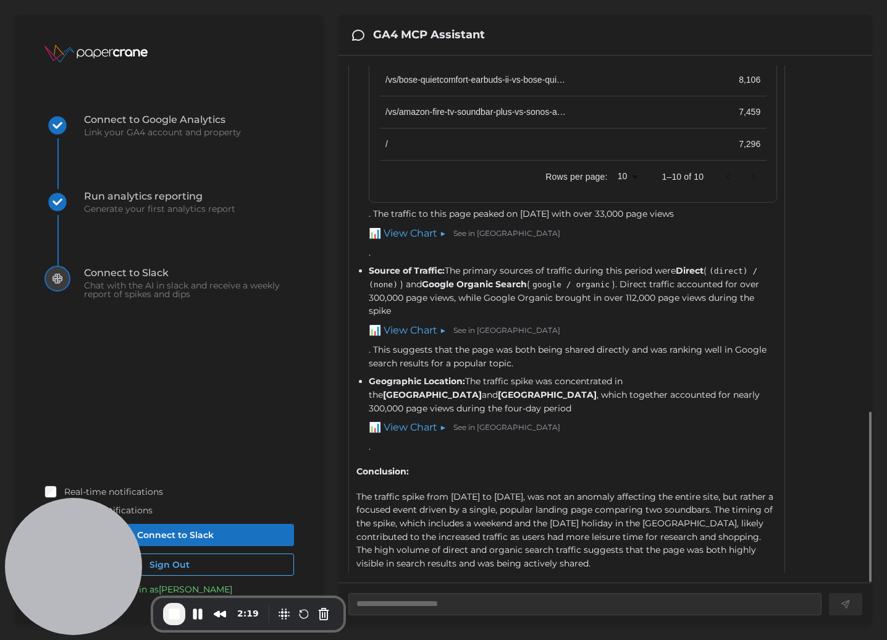
scroll to position [1058, 0]
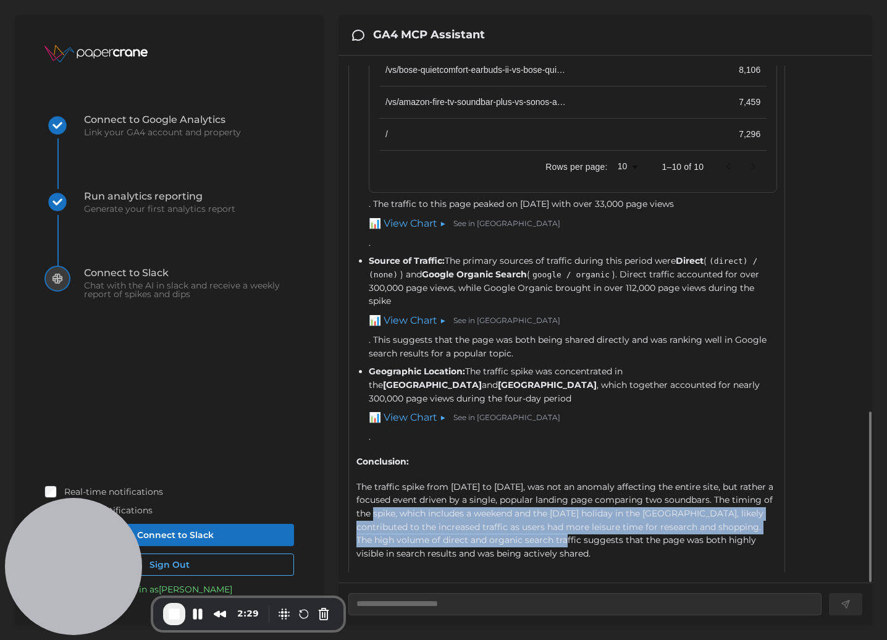
drag, startPoint x: 408, startPoint y: 512, endPoint x: 598, endPoint y: 540, distance: 191.5
click at [598, 540] on div "The traffic spike from August 31st to September 3rd, 2025, was not an anomaly a…" at bounding box center [566, 520] width 420 height 80
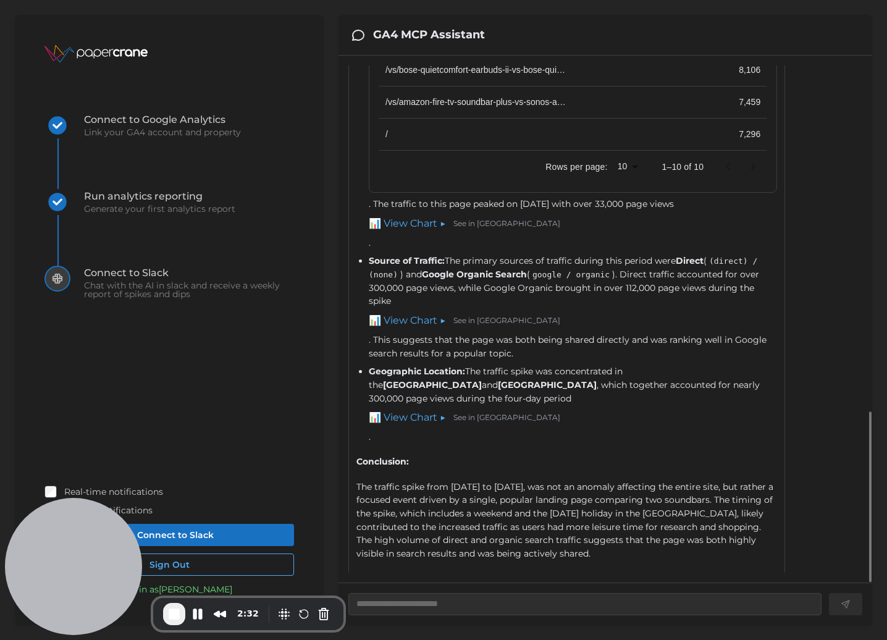
click at [417, 413] on link "📊 View Chart ▶" at bounding box center [407, 417] width 77 height 15
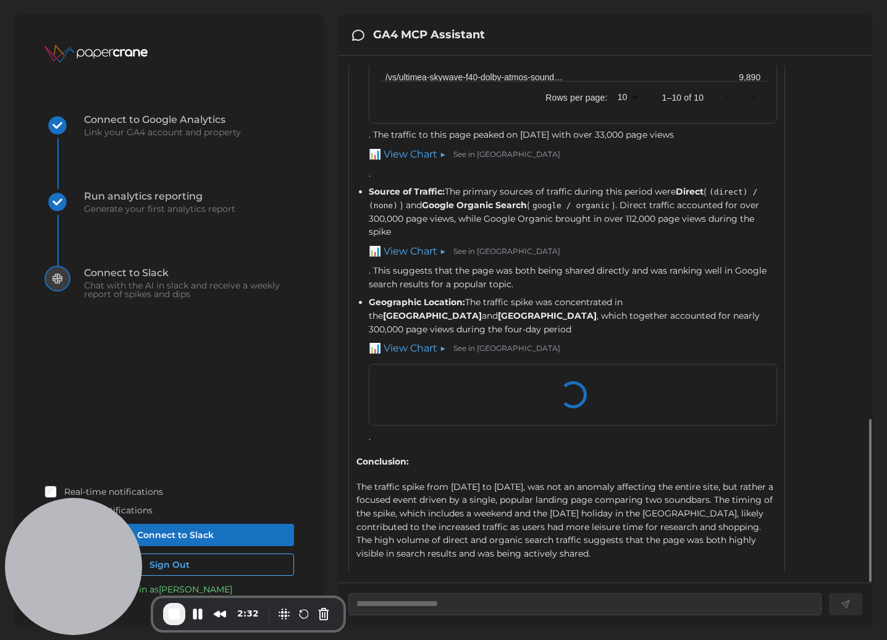
type textarea "*"
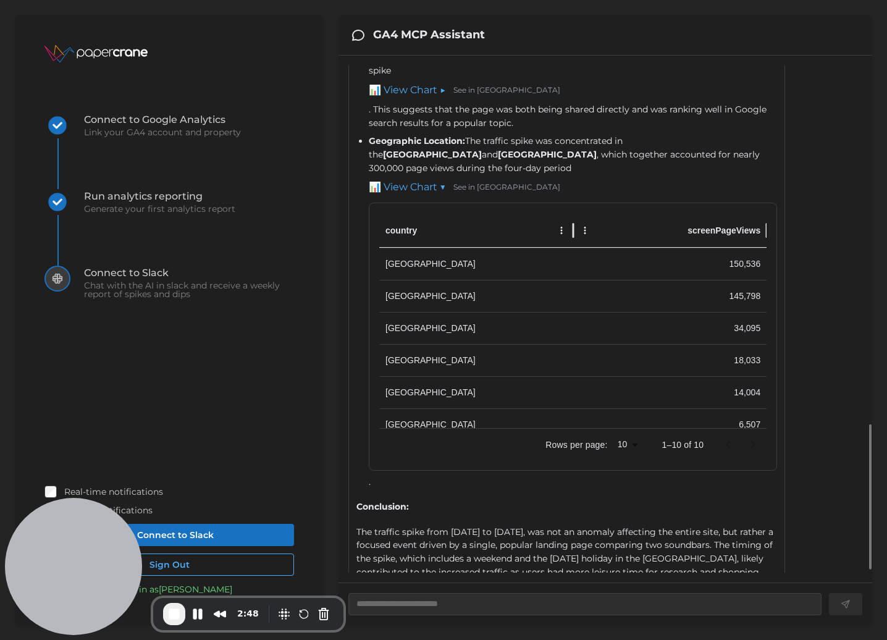
scroll to position [1333, 0]
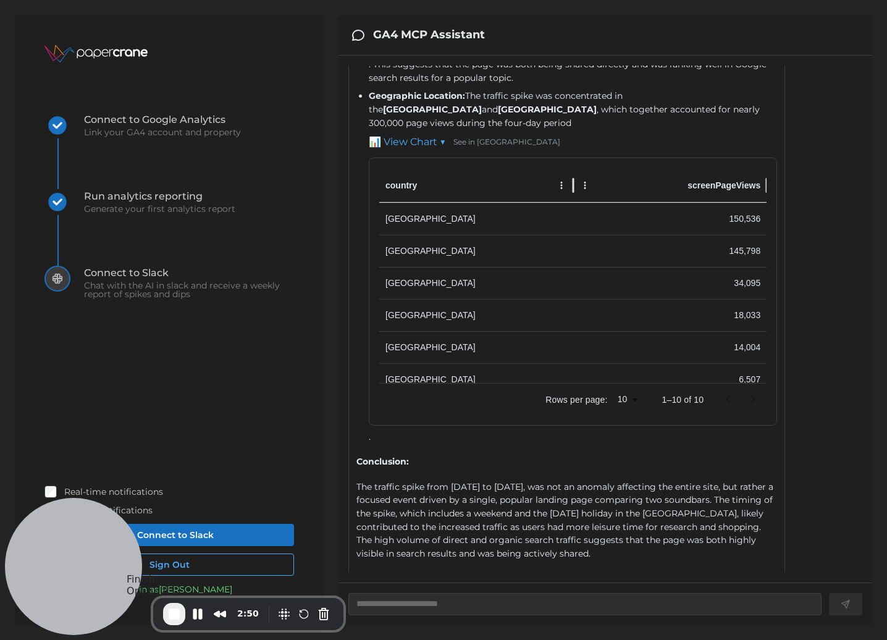
click at [170, 615] on span "End Recording" at bounding box center [174, 613] width 15 height 15
